Goal: Task Accomplishment & Management: Use online tool/utility

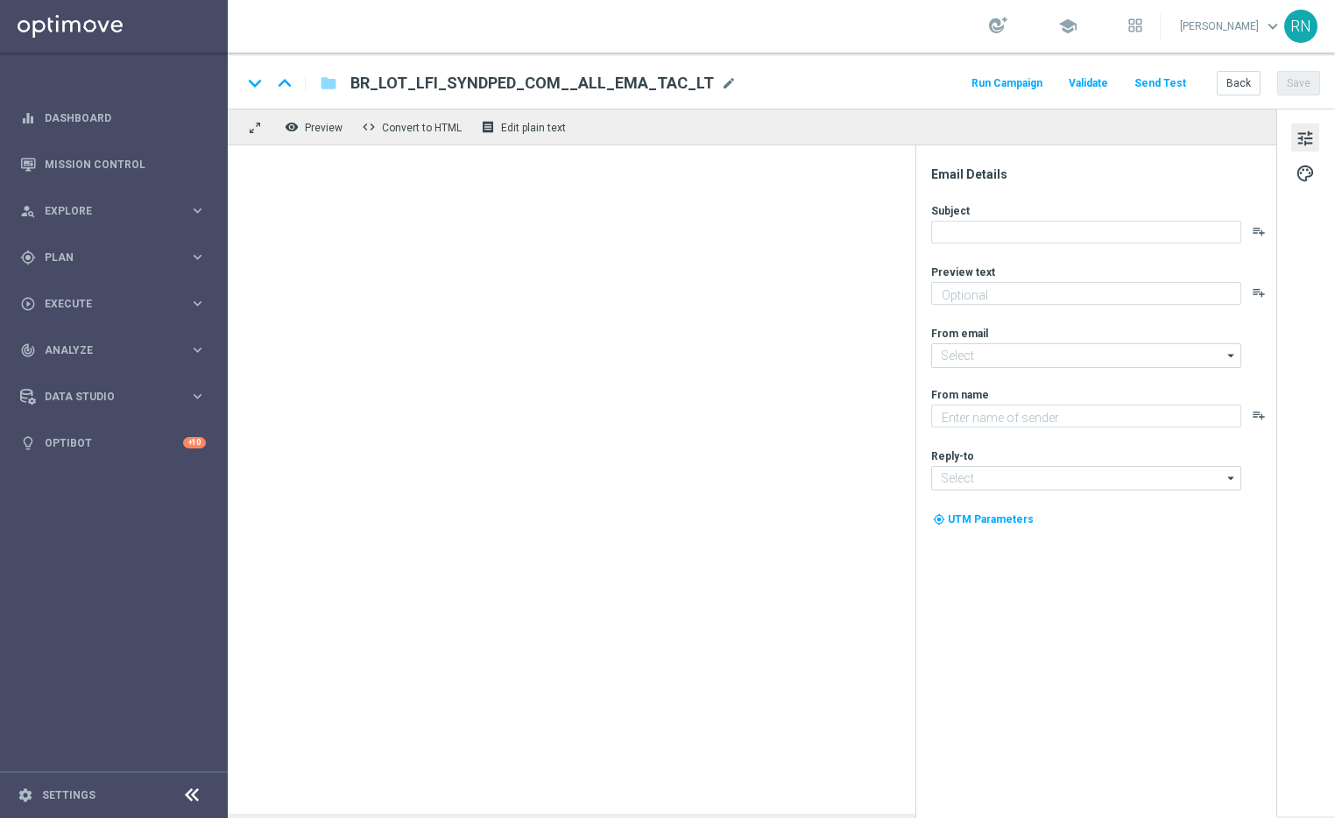
type textarea "[DEMOGRAPHIC_DATA] com 50% OFF e jogue 4 desdobramentos de 18 números"
type input "[EMAIL_ADDRESS][DOMAIN_NAME]"
type textarea "[DOMAIN_NAME]"
type input "[EMAIL_ADDRESS][DOMAIN_NAME]"
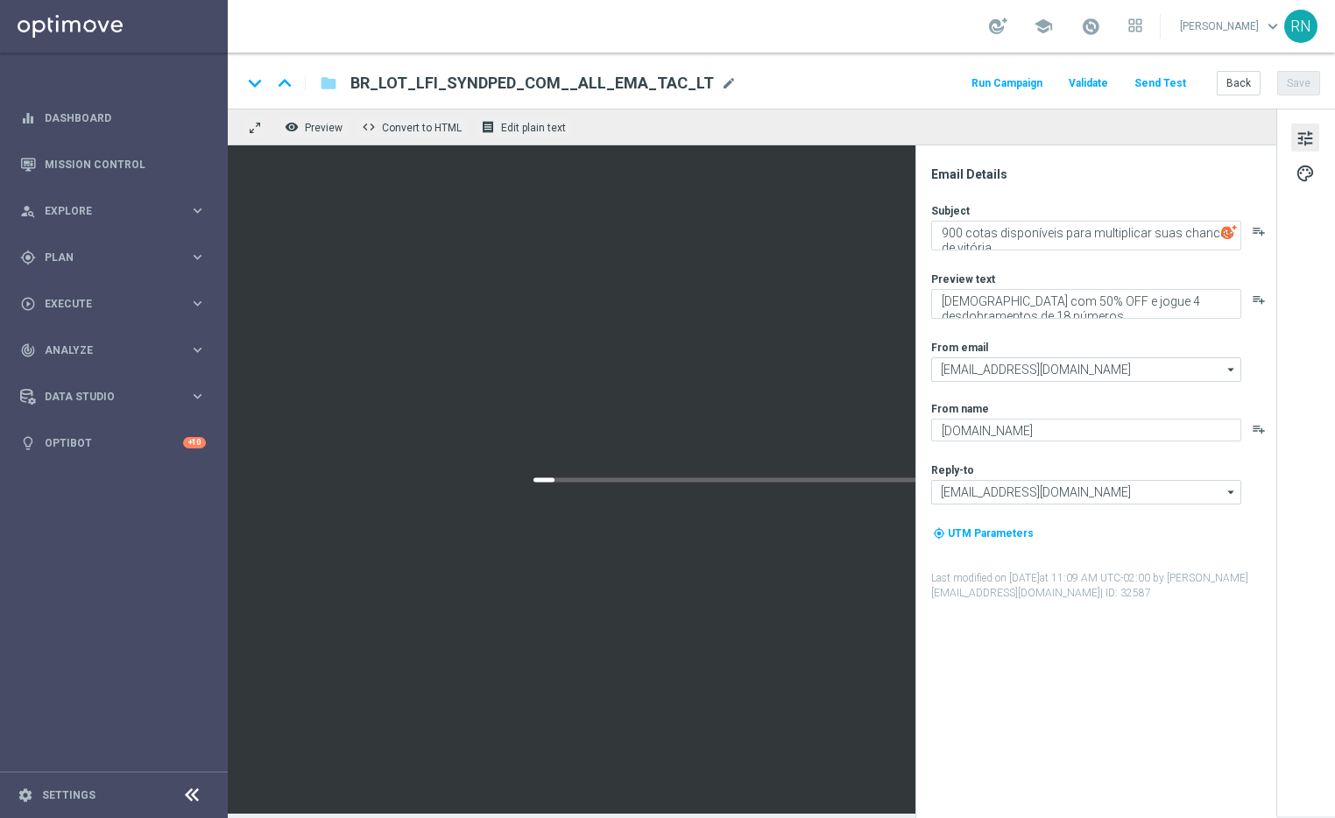
click at [1170, 82] on button "Send Test" at bounding box center [1159, 84] width 57 height 24
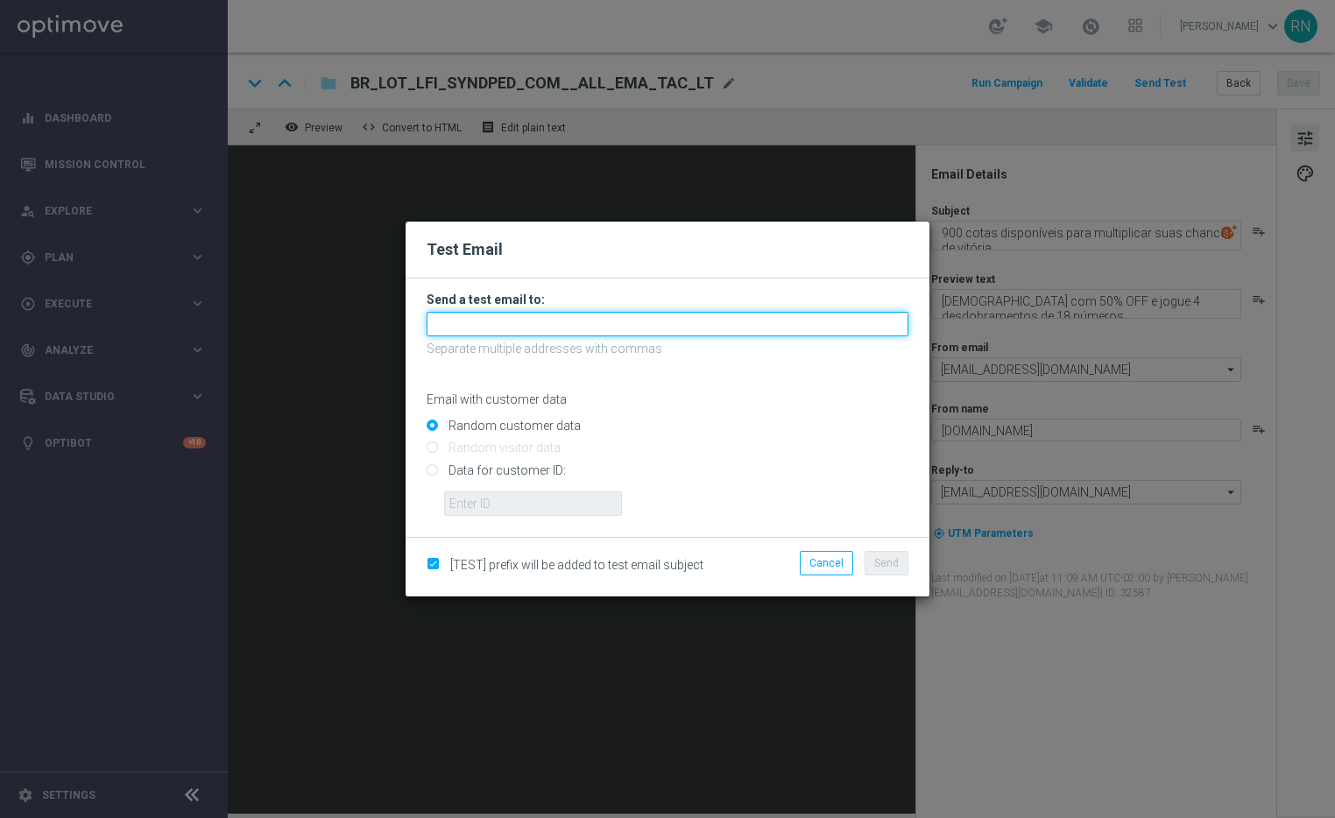
click at [518, 315] on input "text" at bounding box center [667, 324] width 482 height 25
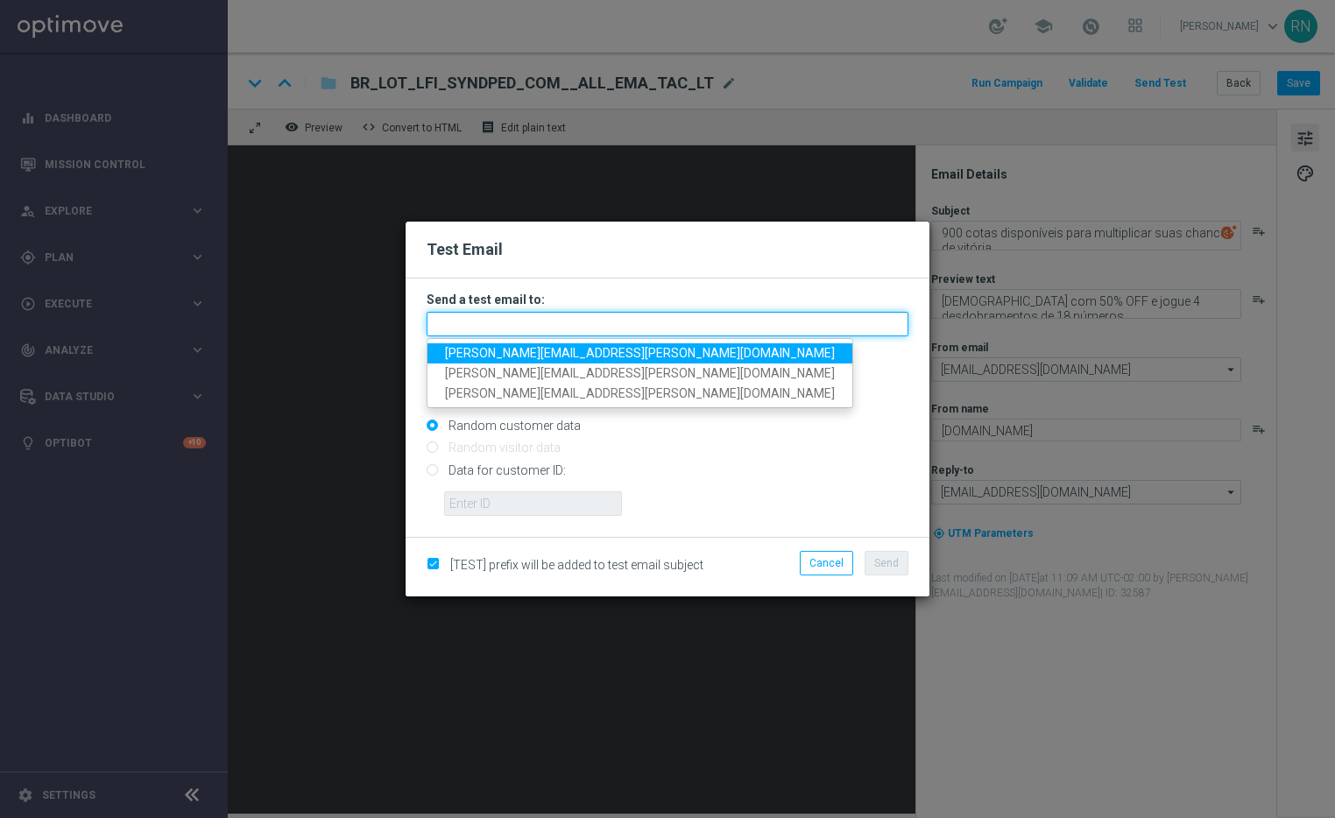
click at [525, 321] on input "text" at bounding box center [667, 324] width 482 height 25
paste input "[PERSON_NAME][EMAIL_ADDRESS][PERSON_NAME][DOMAIN_NAME]"
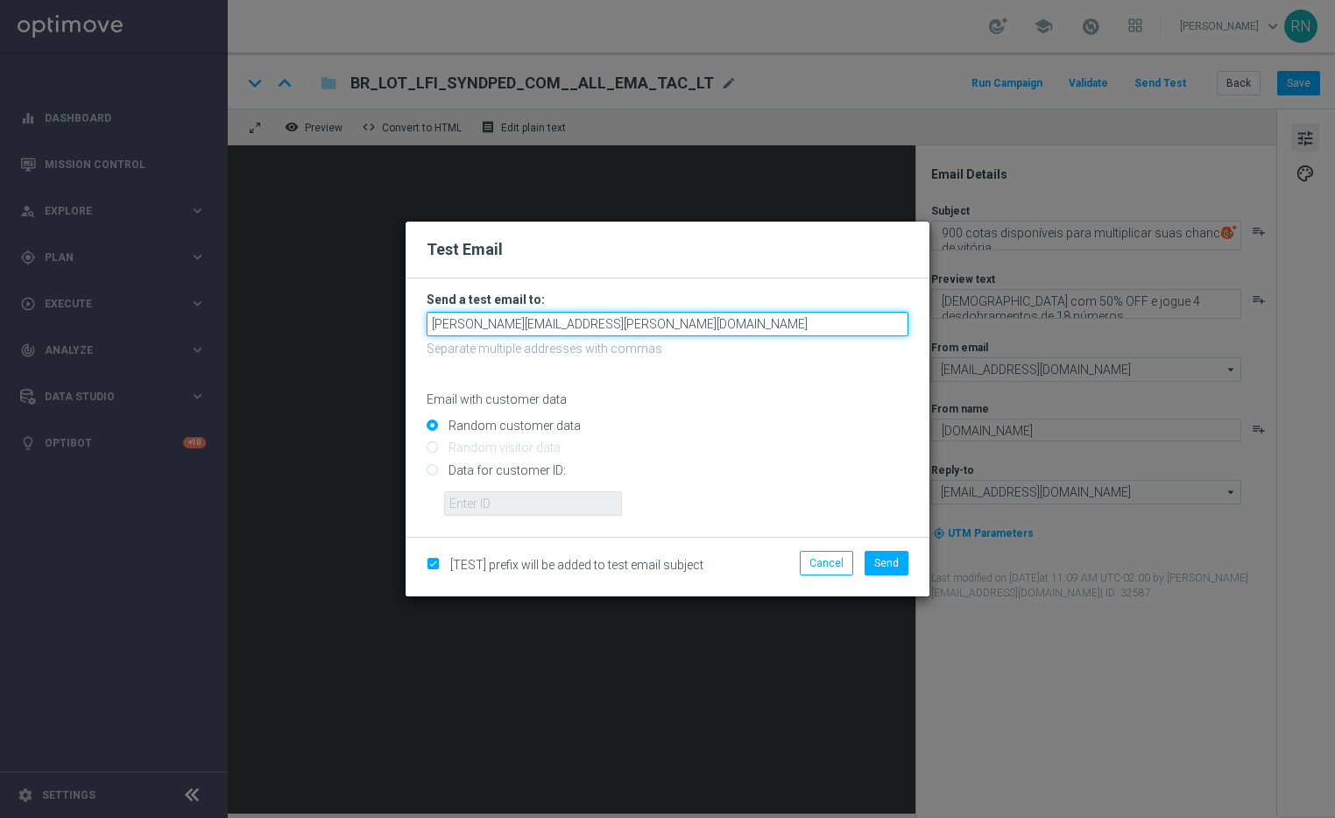
type input "[PERSON_NAME][EMAIL_ADDRESS][PERSON_NAME][DOMAIN_NAME]"
click at [432, 469] on input "Data for customer ID:" at bounding box center [667, 477] width 482 height 25
radio input "true"
click at [577, 326] on input "[PERSON_NAME][EMAIL_ADDRESS][PERSON_NAME][DOMAIN_NAME]" at bounding box center [667, 324] width 482 height 25
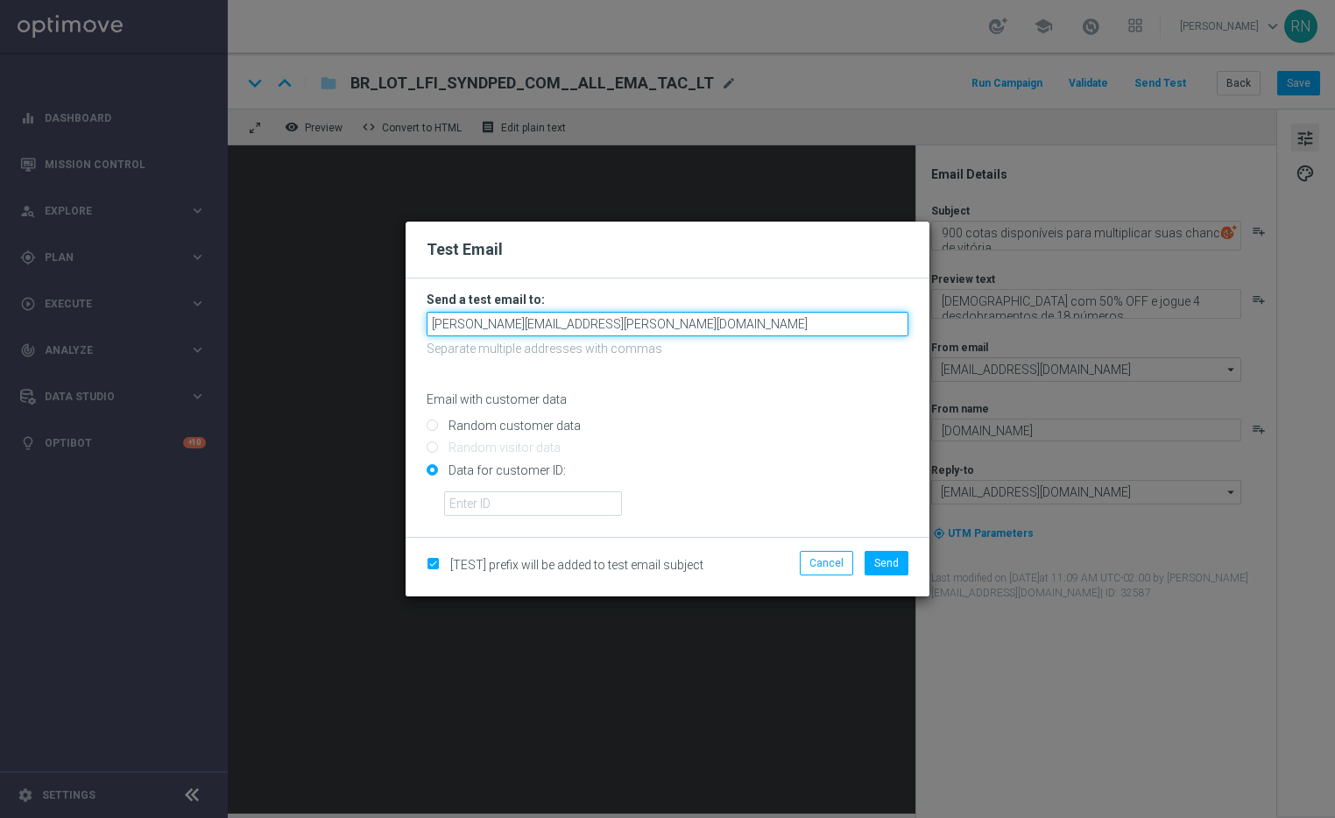
click at [577, 326] on input "[PERSON_NAME][EMAIL_ADDRESS][PERSON_NAME][DOMAIN_NAME]" at bounding box center [667, 324] width 482 height 25
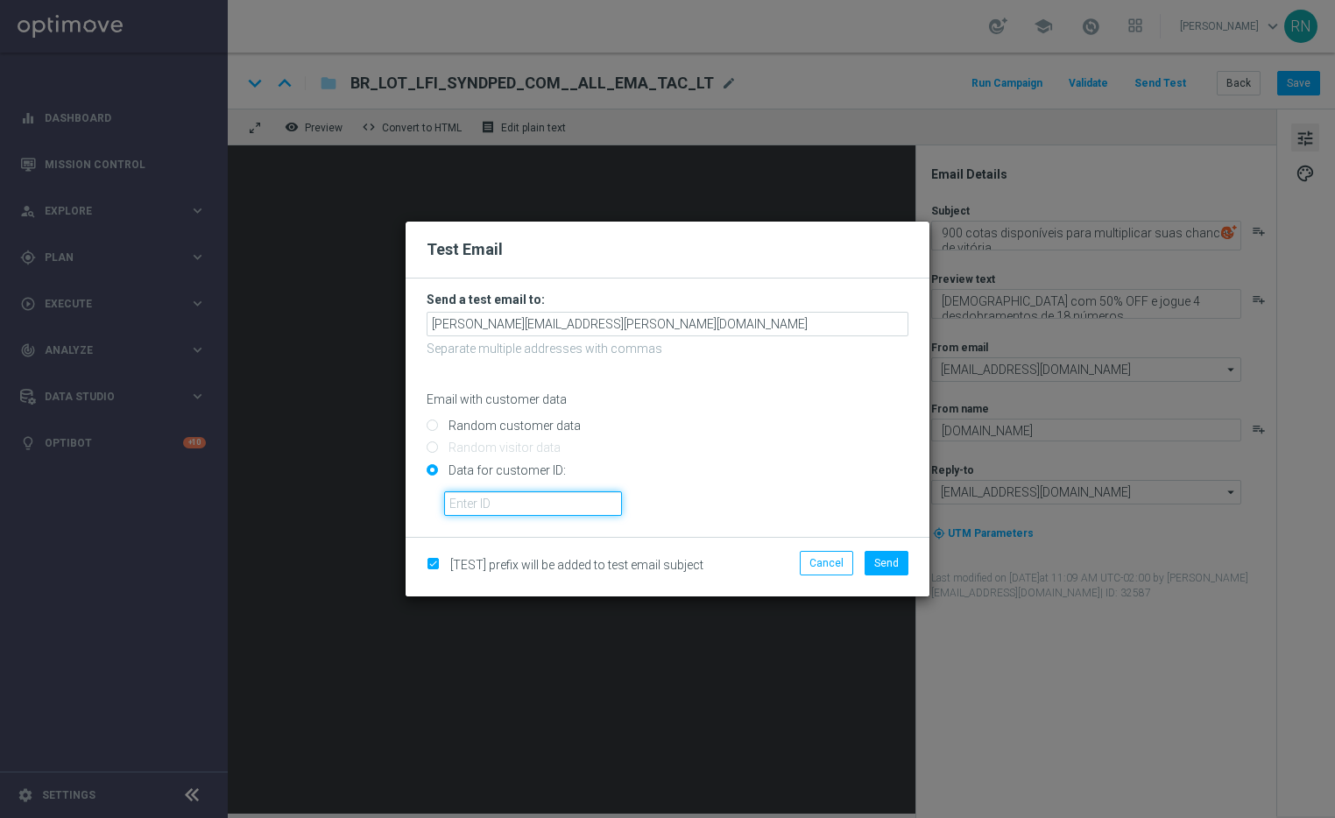
click at [510, 498] on input "text" at bounding box center [533, 503] width 178 height 25
paste input "13949248"
type input "13949248"
click at [880, 567] on span "Send" at bounding box center [886, 563] width 25 height 12
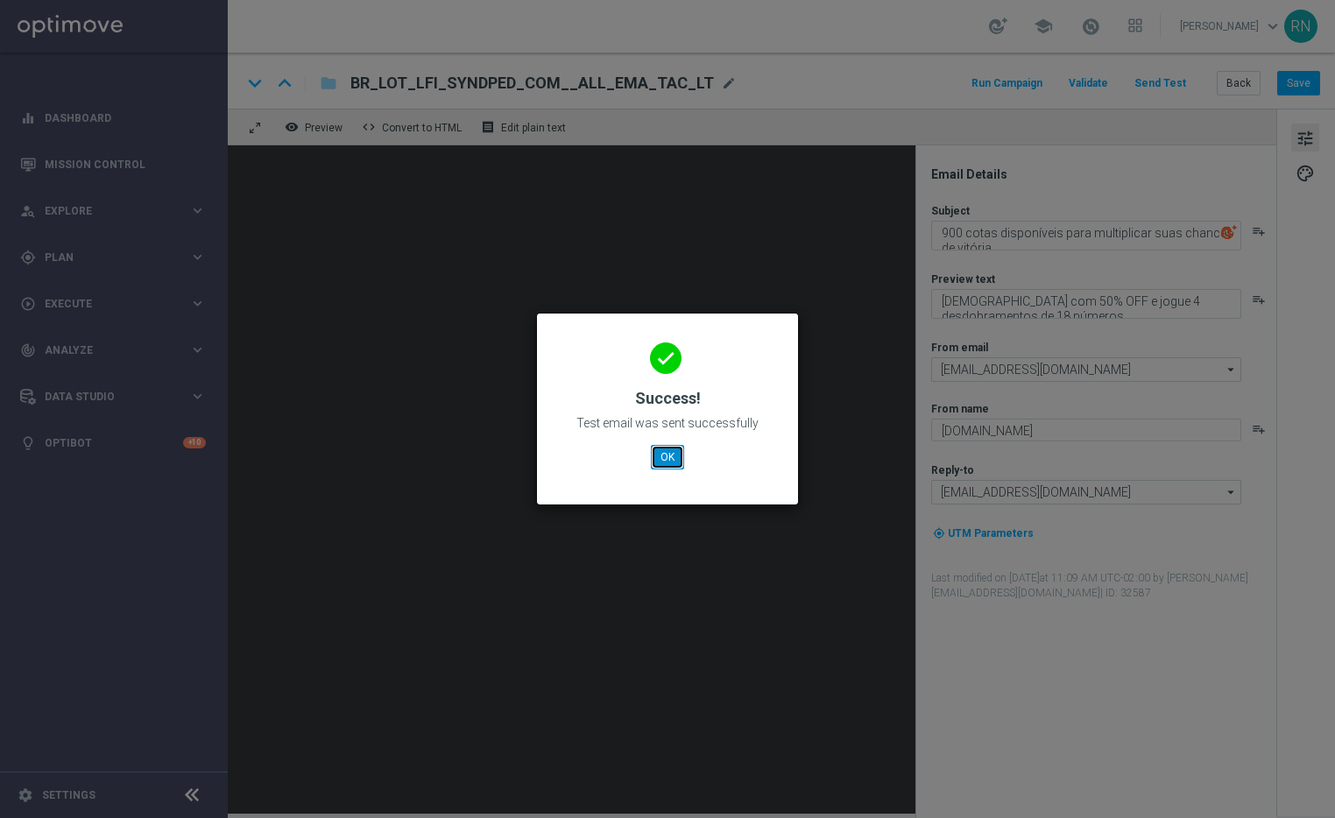
click at [673, 459] on button "OK" at bounding box center [667, 457] width 33 height 25
